Goal: Information Seeking & Learning: Learn about a topic

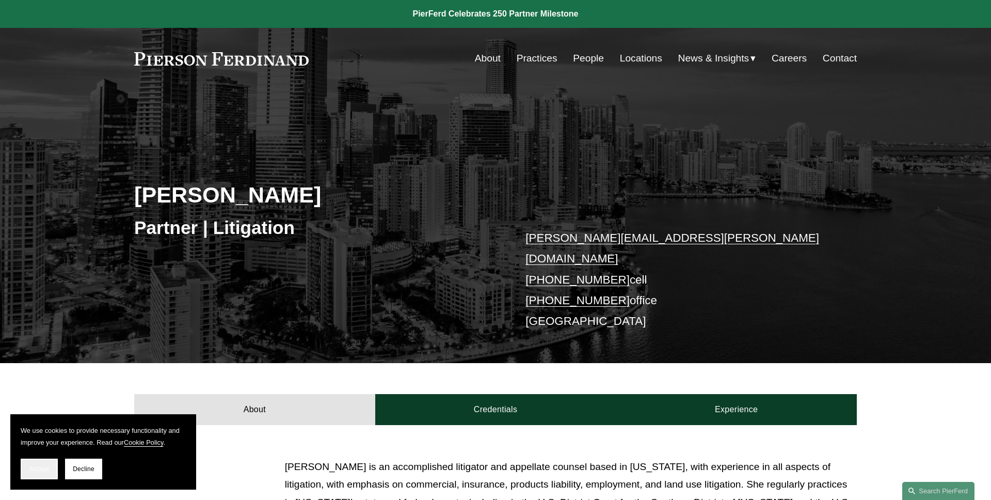
click at [31, 468] on span "Accept" at bounding box center [39, 468] width 20 height 7
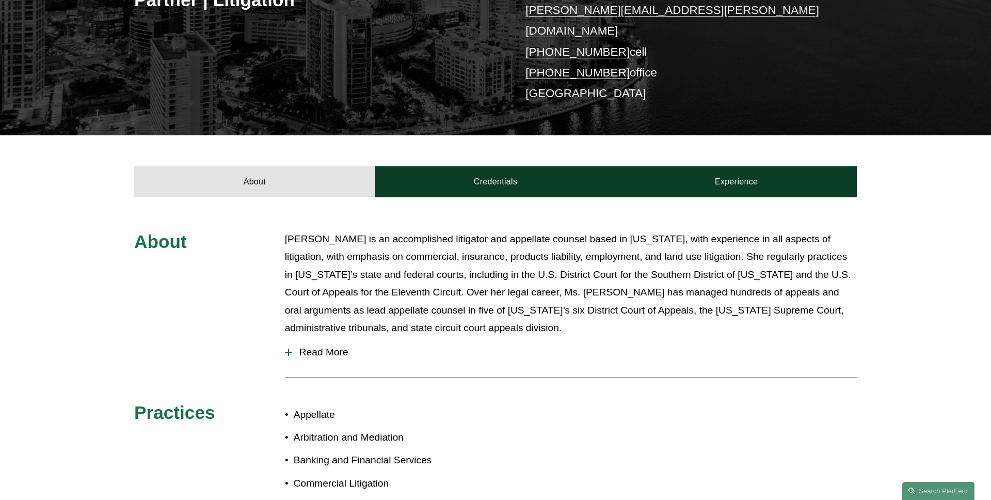
scroll to position [290, 0]
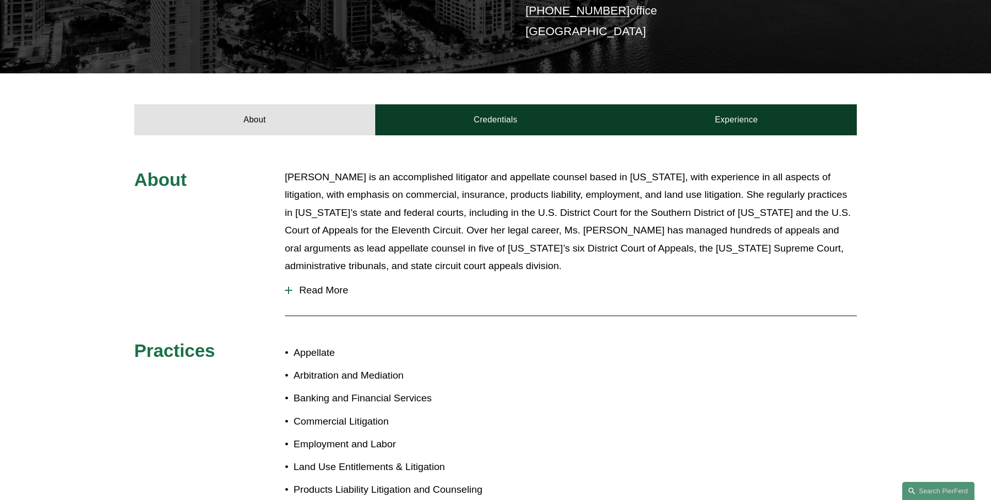
click at [338, 284] on span "Read More" at bounding box center [574, 289] width 565 height 11
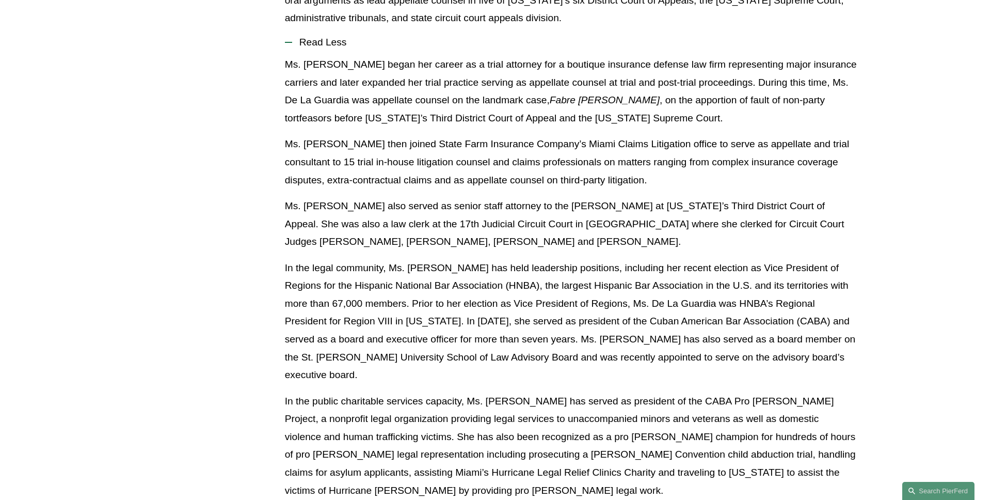
scroll to position [405, 0]
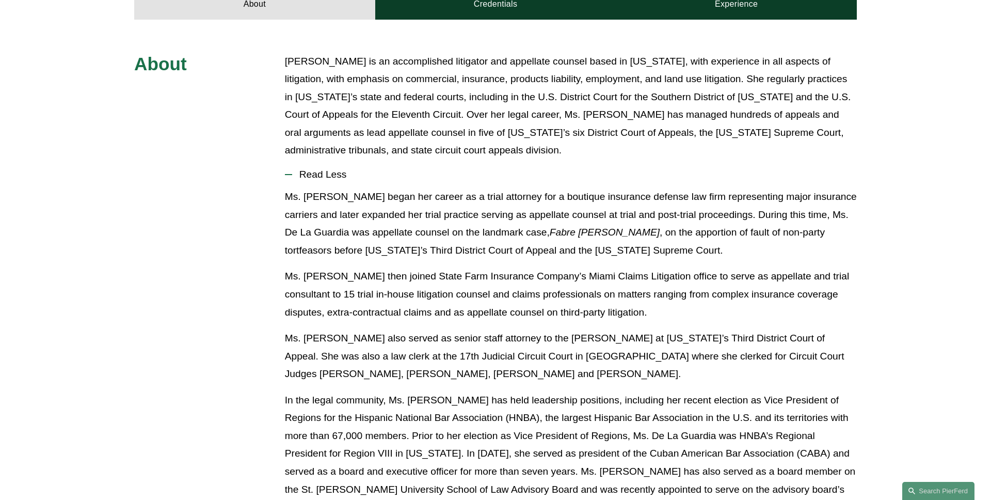
click at [318, 170] on button "Read Less" at bounding box center [571, 174] width 572 height 27
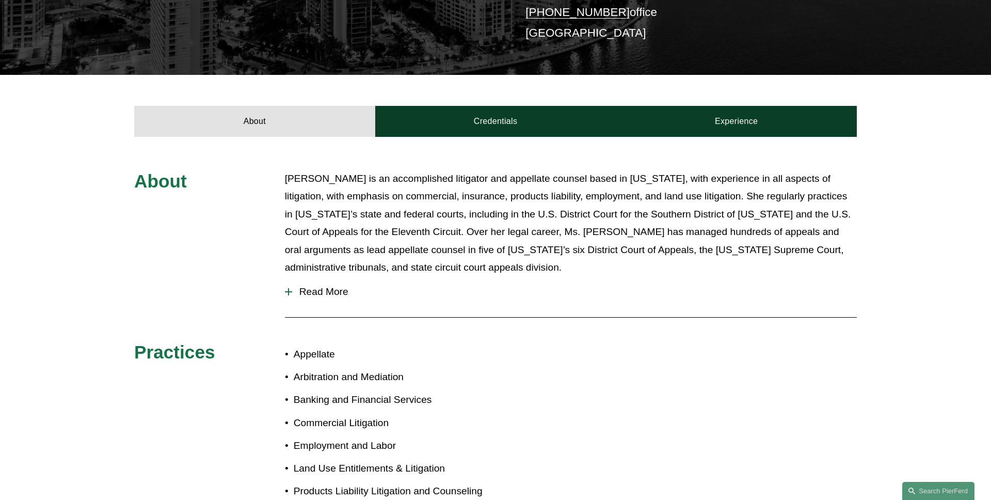
scroll to position [283, 0]
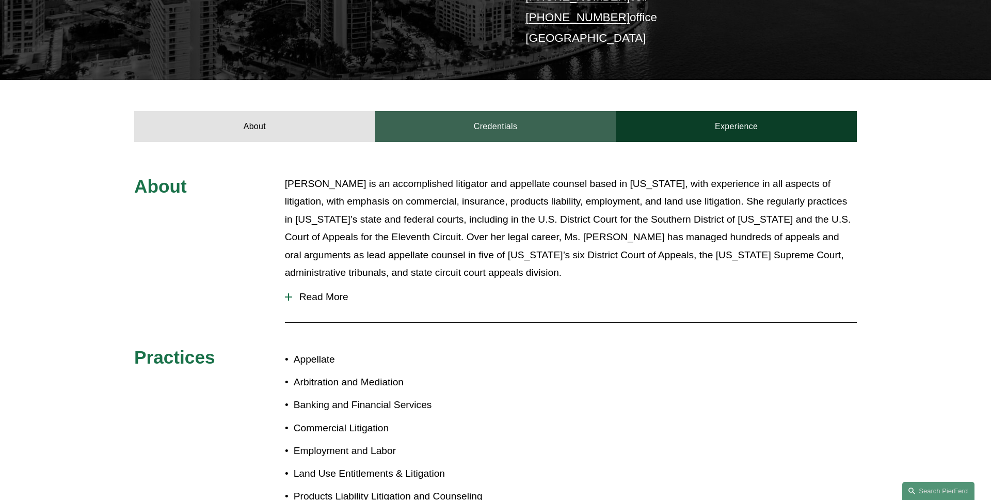
click at [456, 114] on link "Credentials" at bounding box center [495, 126] width 241 height 31
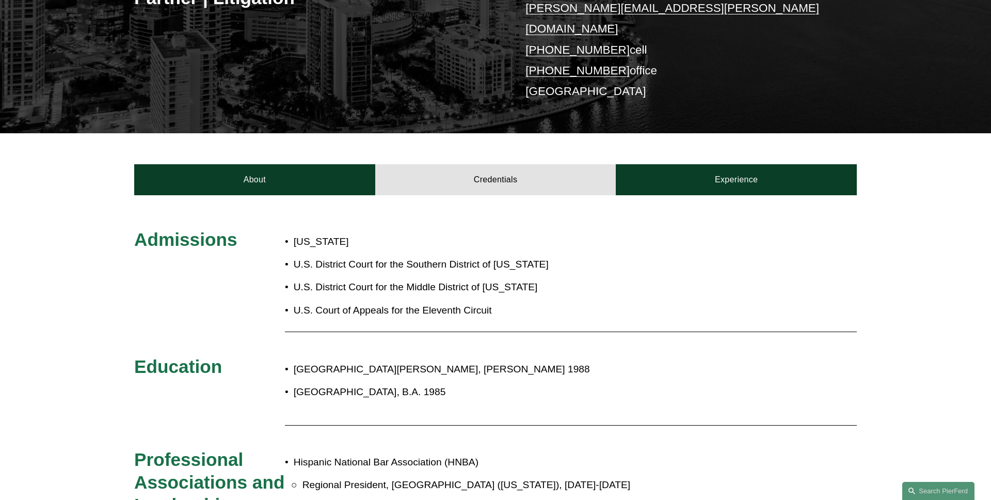
scroll to position [279, 0]
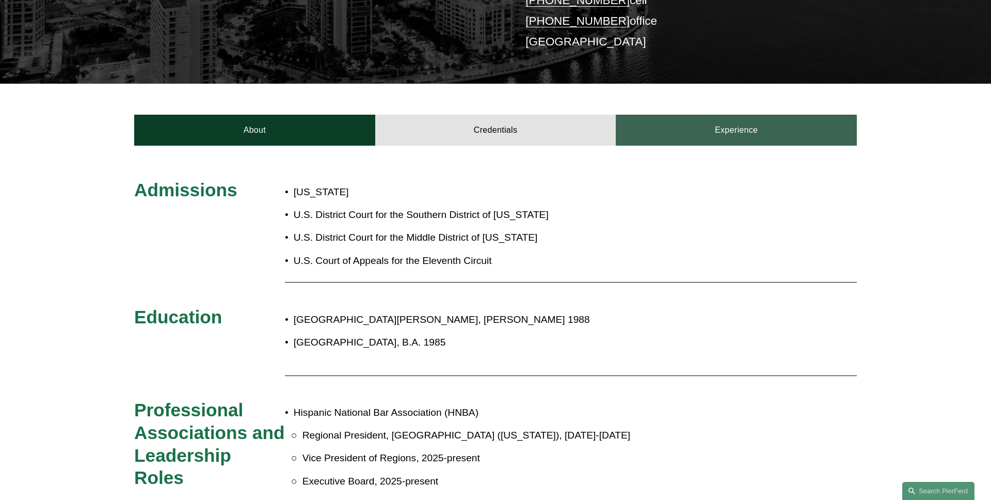
click at [717, 122] on link "Experience" at bounding box center [736, 130] width 241 height 31
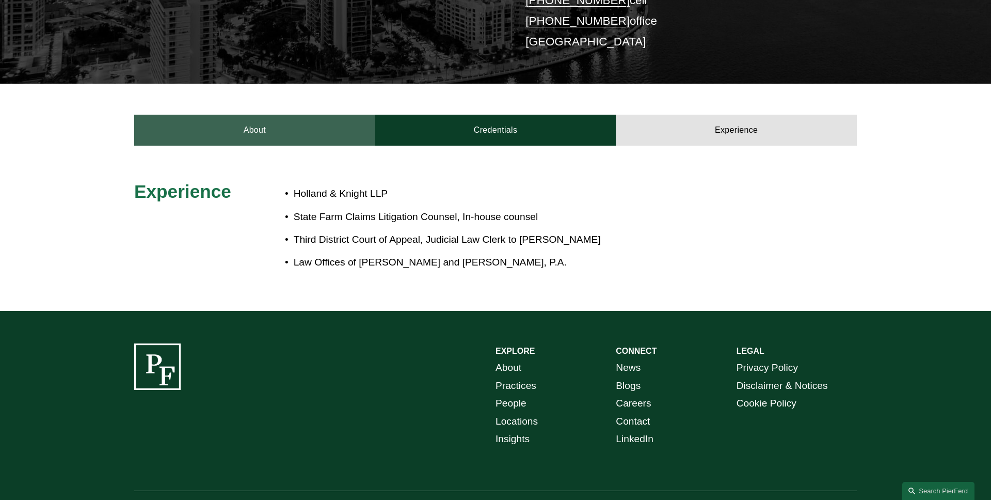
click at [268, 119] on link "About" at bounding box center [254, 130] width 241 height 31
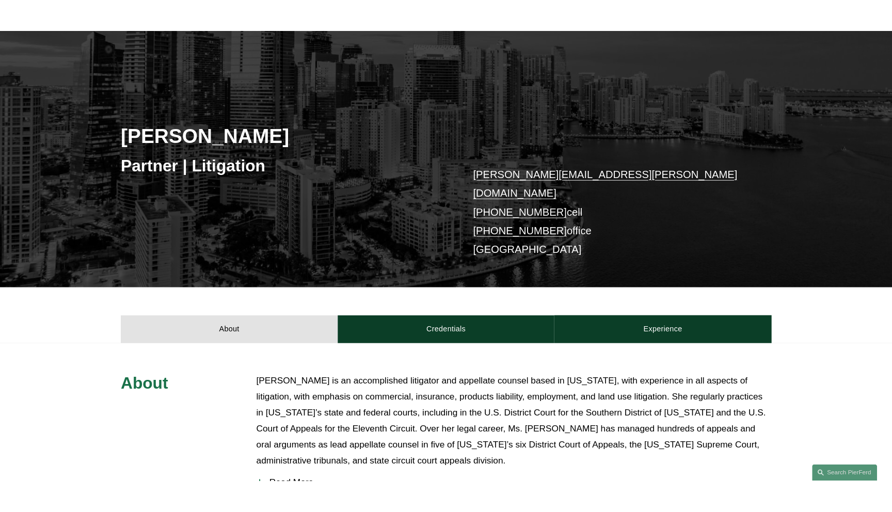
scroll to position [0, 0]
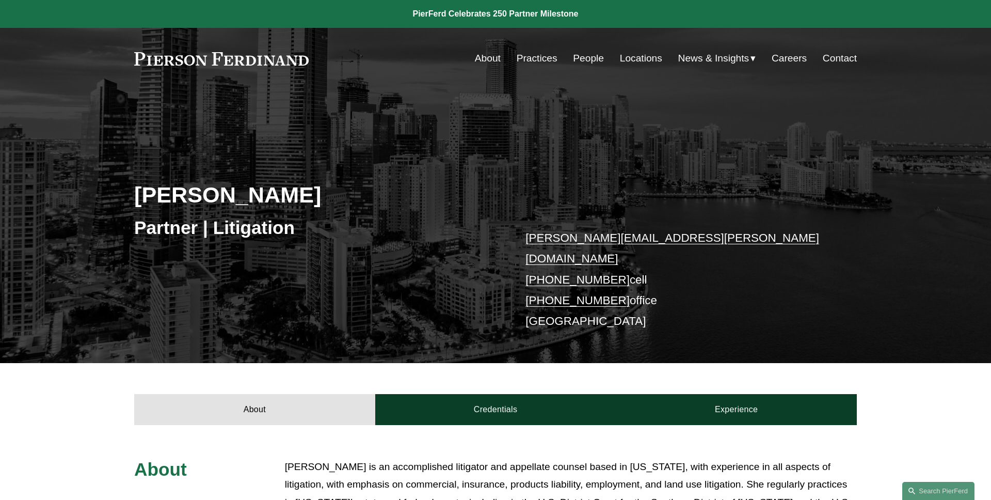
click at [777, 276] on p "peter.cahill@pierferd.com +1.954.655.5212 cell +1.305.712.4385 office Miami" at bounding box center [675, 280] width 301 height 104
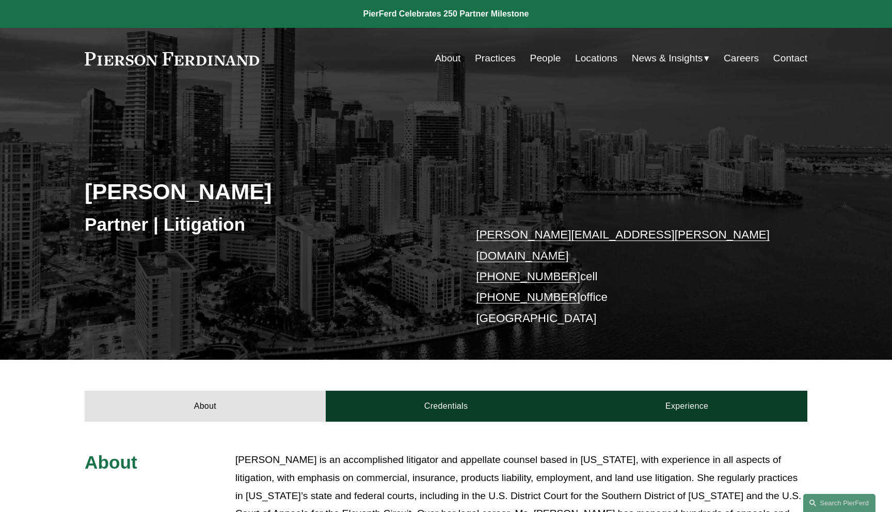
click at [447, 152] on div "[PERSON_NAME] Partner | Litigation [PERSON_NAME][EMAIL_ADDRESS][PERSON_NAME][DO…" at bounding box center [446, 238] width 892 height 244
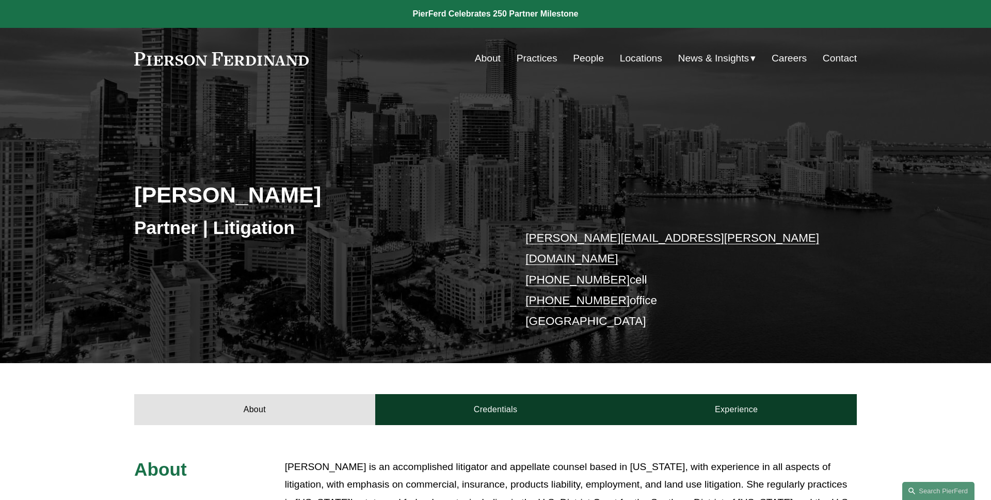
click at [242, 241] on div "Partner | Litigation" at bounding box center [314, 227] width 361 height 31
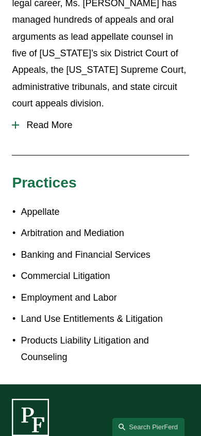
click at [58, 121] on span "Read More" at bounding box center [104, 125] width 170 height 11
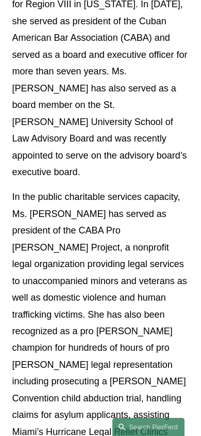
scroll to position [1376, 0]
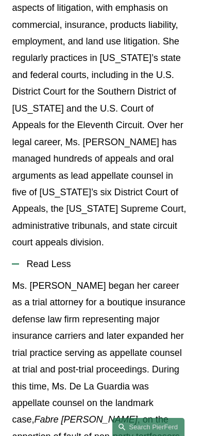
click at [67, 251] on button "Read Less" at bounding box center [100, 264] width 177 height 26
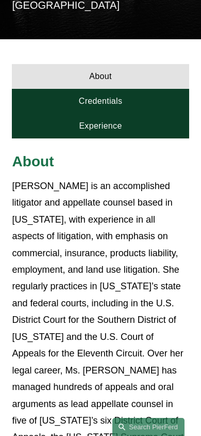
scroll to position [274, 0]
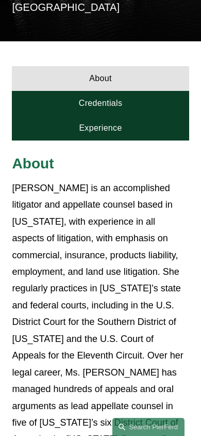
click at [132, 94] on link "Credentials" at bounding box center [100, 103] width 177 height 25
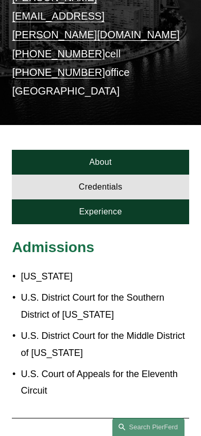
scroll to position [231, 0]
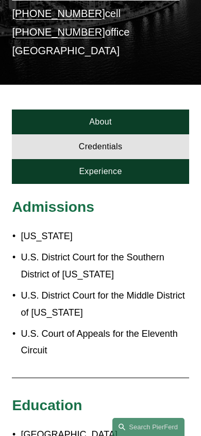
click at [116, 163] on link "Experience" at bounding box center [100, 171] width 177 height 25
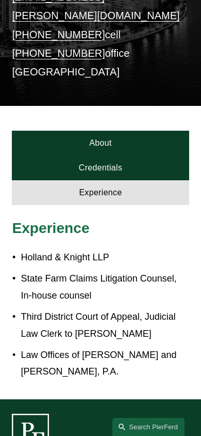
scroll to position [191, 0]
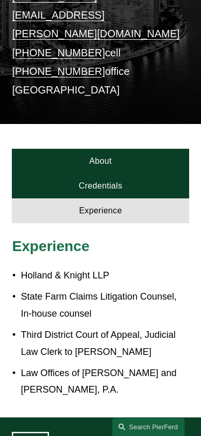
click at [133, 149] on link "About" at bounding box center [100, 161] width 177 height 25
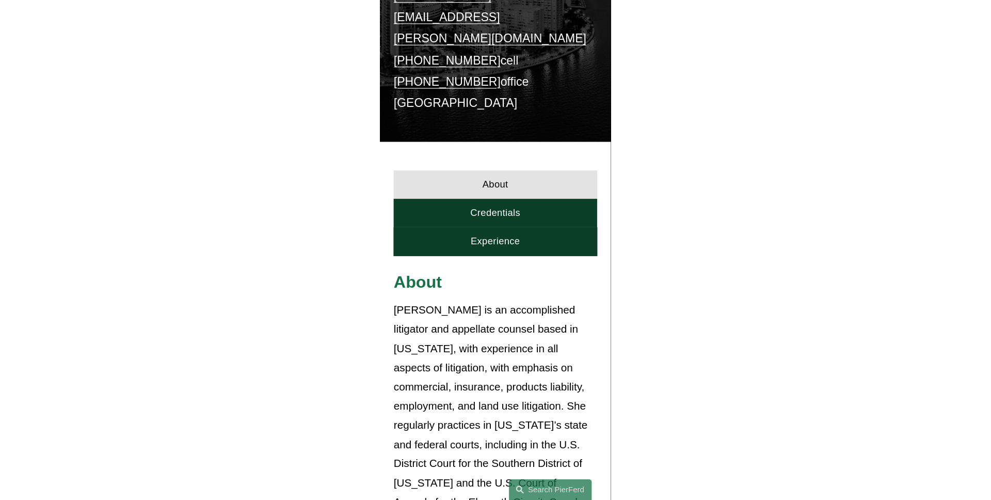
scroll to position [0, 0]
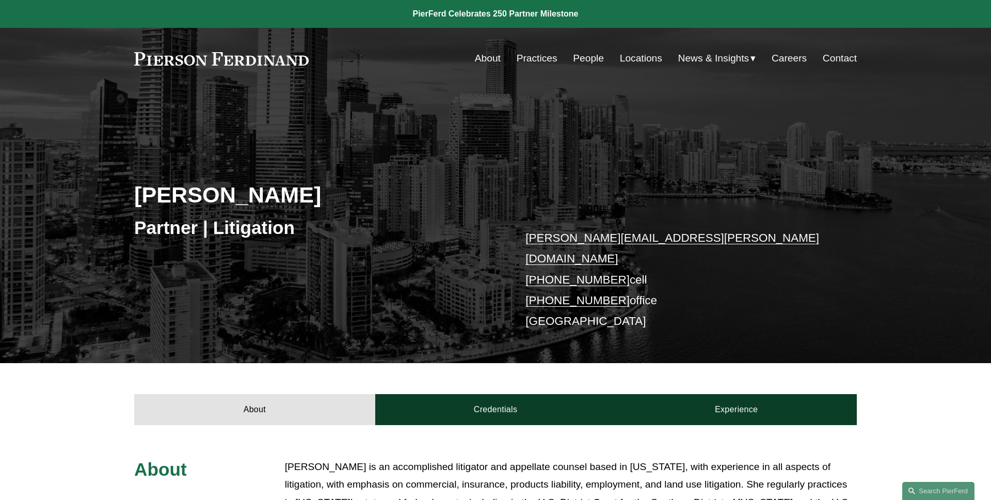
click at [812, 176] on div "[PERSON_NAME] Partner | Litigation [PERSON_NAME][EMAIL_ADDRESS][PERSON_NAME][DO…" at bounding box center [495, 241] width 991 height 244
